Goal: Navigation & Orientation: Find specific page/section

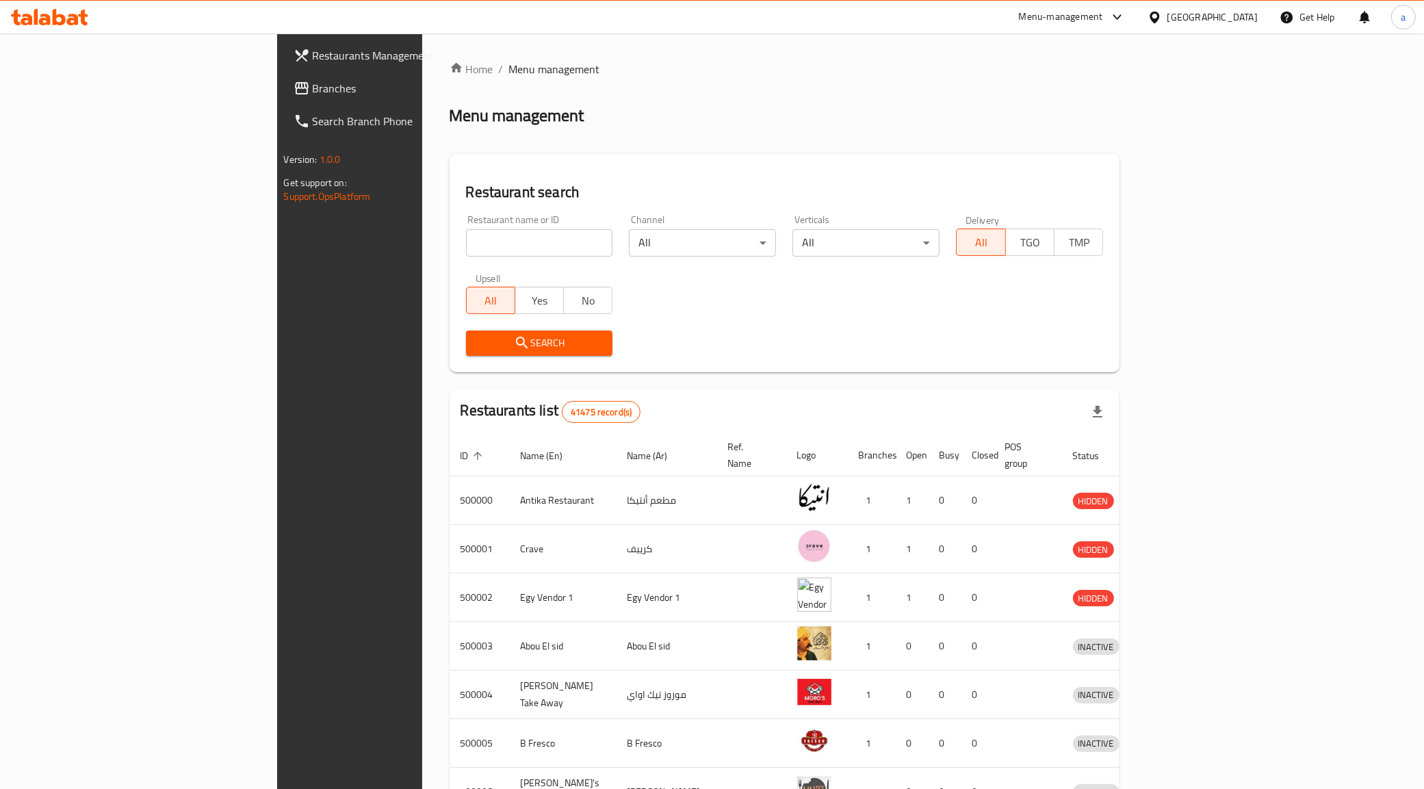
click at [1239, 10] on div "[GEOGRAPHIC_DATA]" at bounding box center [1212, 17] width 90 height 15
click at [1096, 100] on div "[GEOGRAPHIC_DATA]" at bounding box center [1153, 109] width 205 height 31
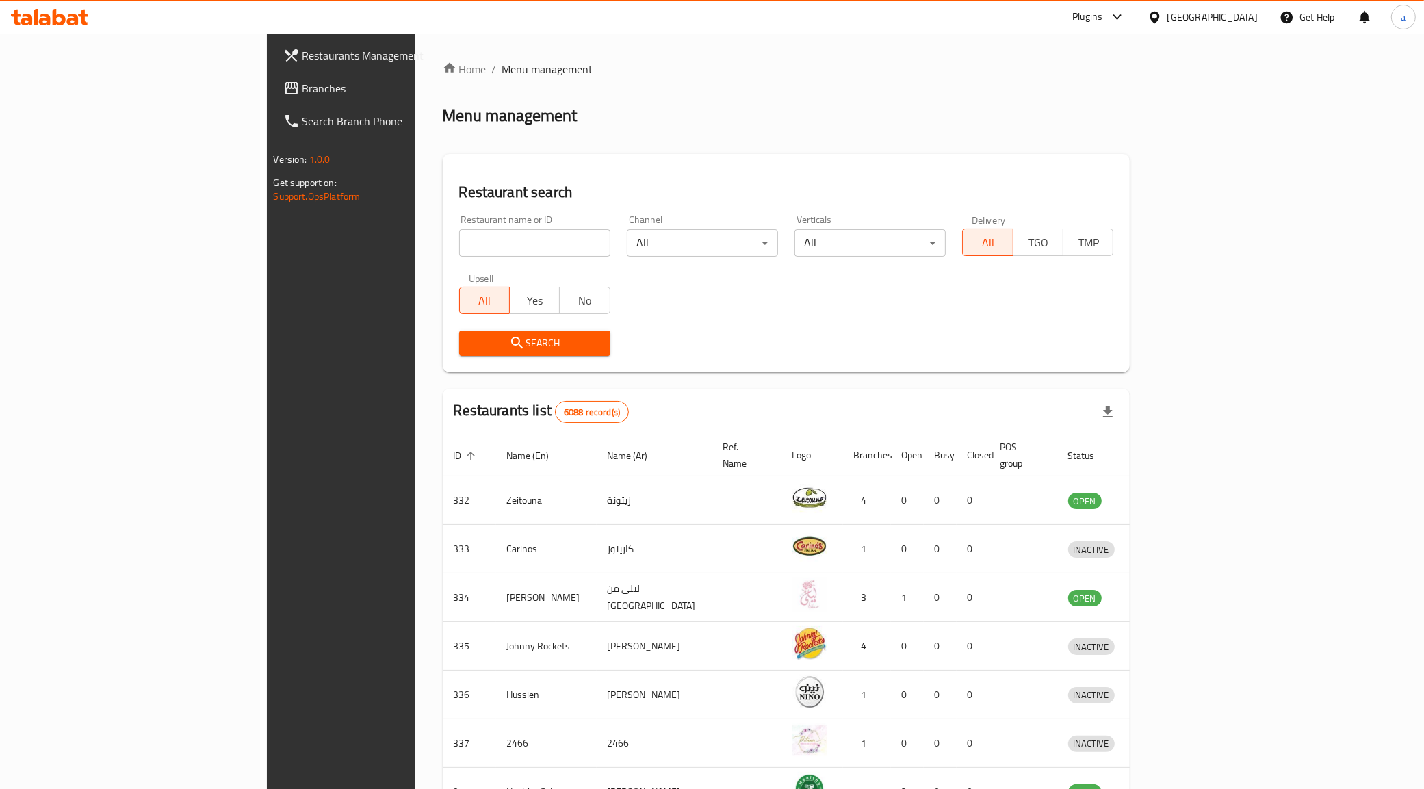
click at [43, 14] on icon at bounding box center [49, 17] width 77 height 16
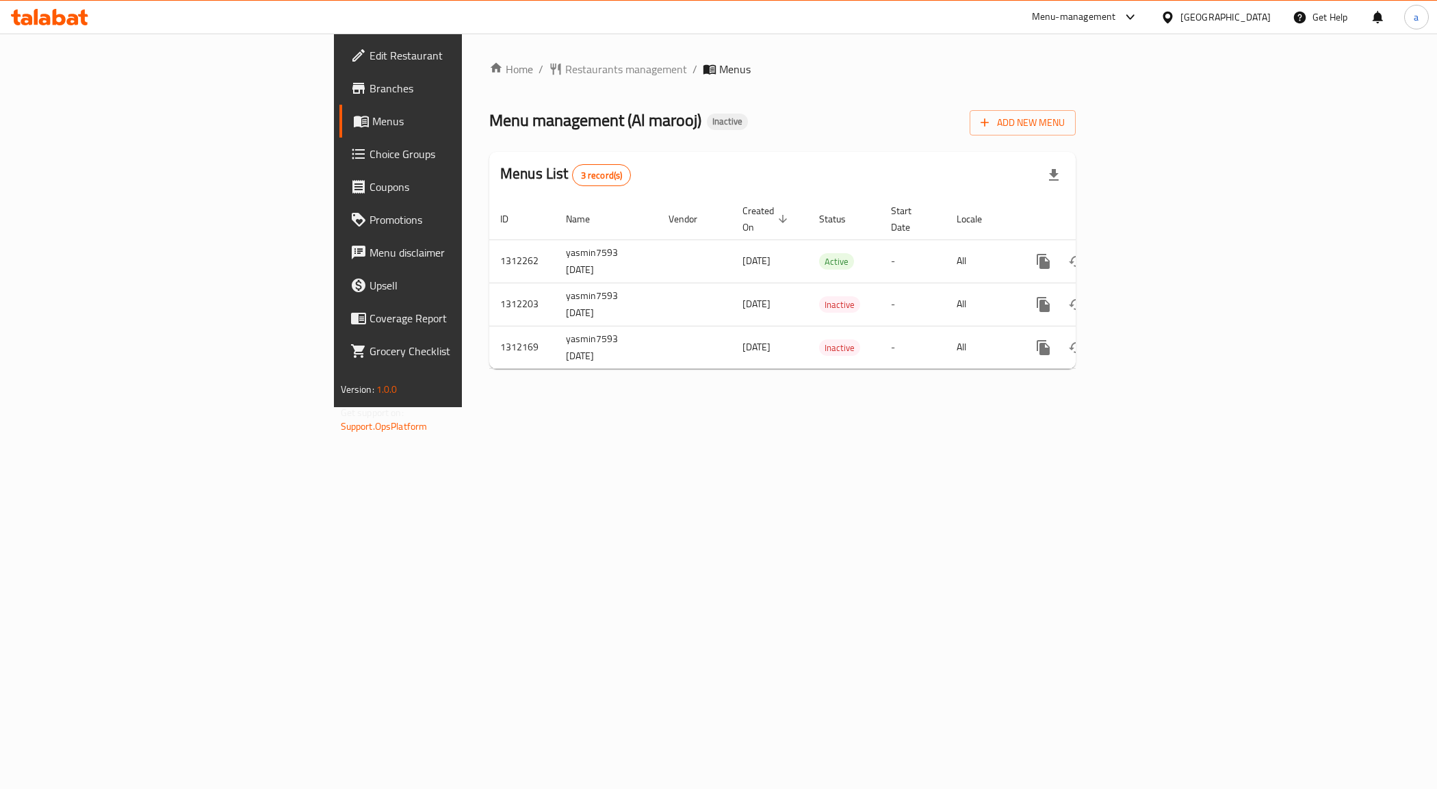
click at [369, 94] on span "Branches" at bounding box center [466, 88] width 194 height 16
click at [369, 82] on span "Branches" at bounding box center [466, 88] width 194 height 16
